Goal: Task Accomplishment & Management: Manage account settings

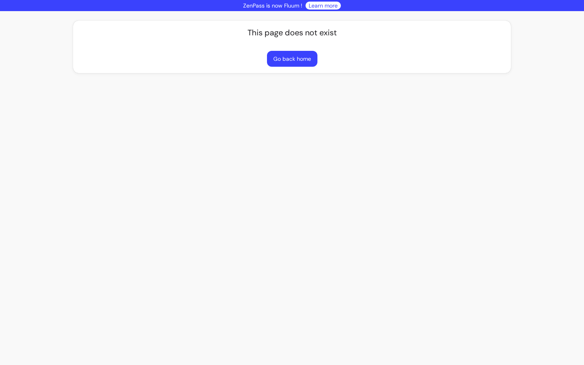
click at [304, 58] on button "Go back home" at bounding box center [292, 59] width 50 height 16
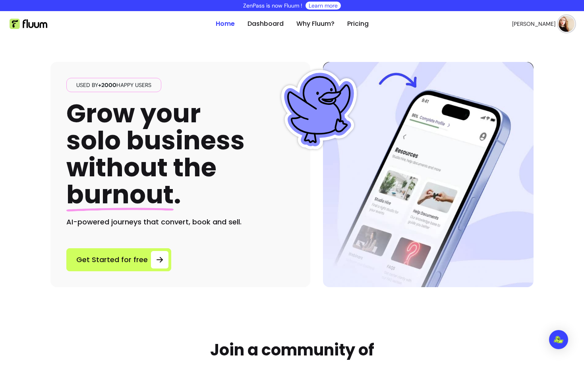
click at [564, 24] on img at bounding box center [567, 24] width 16 height 16
click at [512, 83] on span "Log Out" at bounding box center [539, 84] width 58 height 8
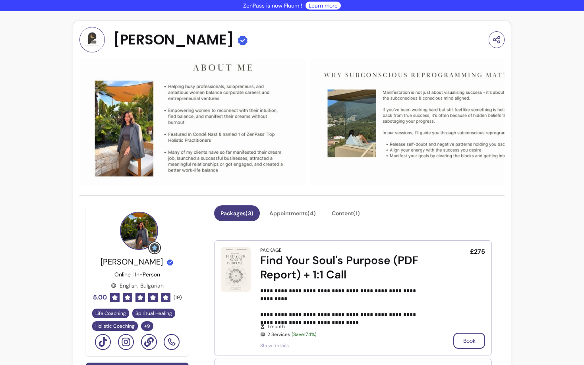
scroll to position [52, 0]
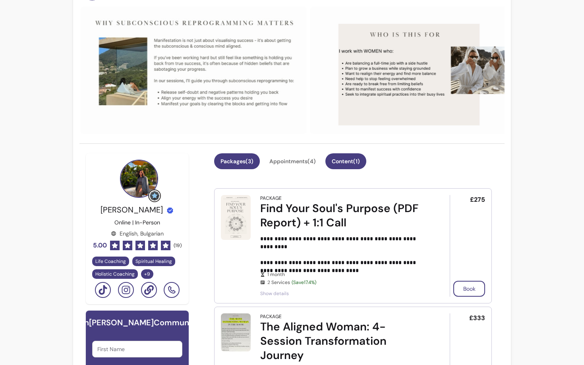
click at [360, 163] on button "Content ( 1 )" at bounding box center [345, 161] width 41 height 16
